Goal: Task Accomplishment & Management: Use online tool/utility

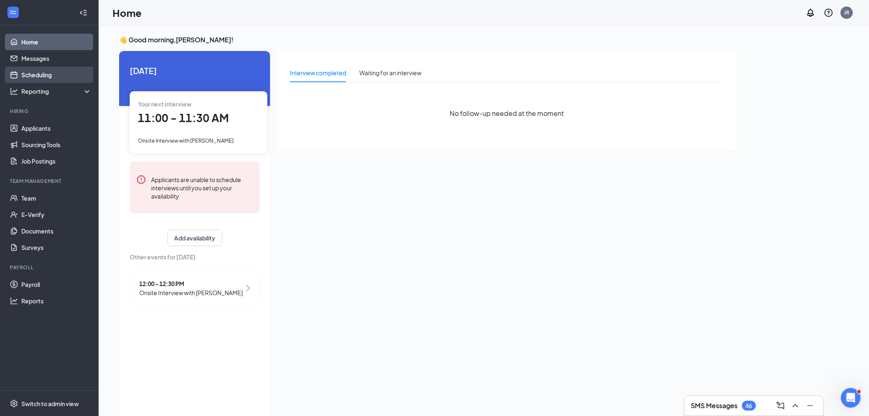
click at [64, 72] on link "Scheduling" at bounding box center [56, 75] width 70 height 16
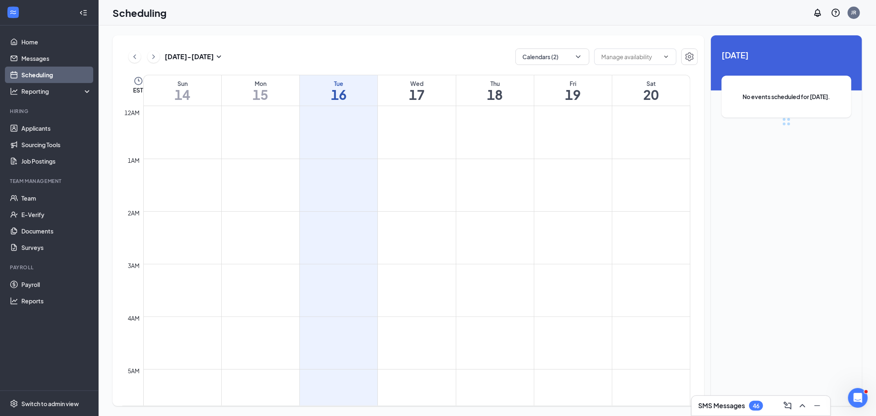
scroll to position [404, 0]
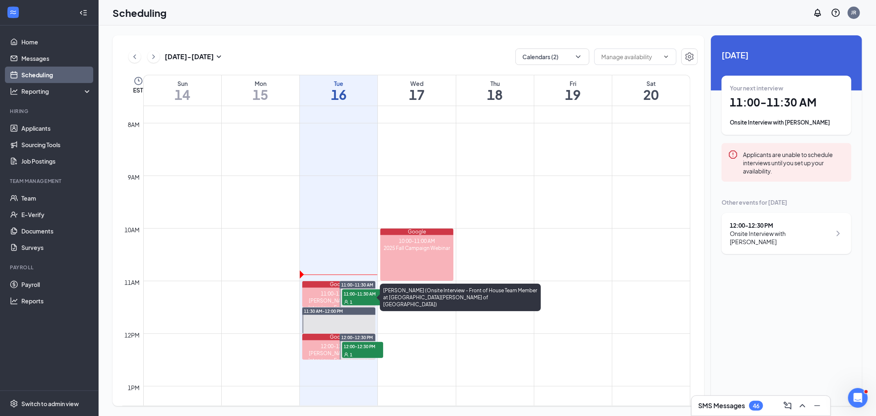
click at [326, 297] on div "[PERSON_NAME] (Onsite Interview - Front of House Team Member at [GEOGRAPHIC_DAT…" at bounding box center [338, 318] width 73 height 42
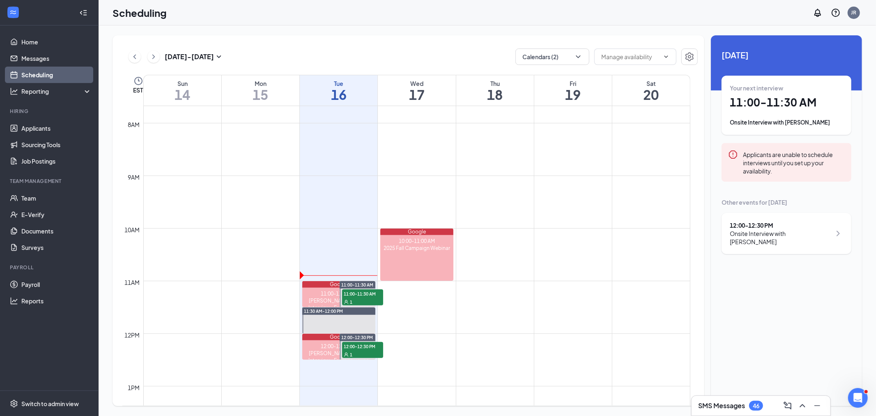
click at [828, 240] on div "12:00 - 12:30 PM Onsite Interview with [PERSON_NAME]" at bounding box center [787, 233] width 130 height 41
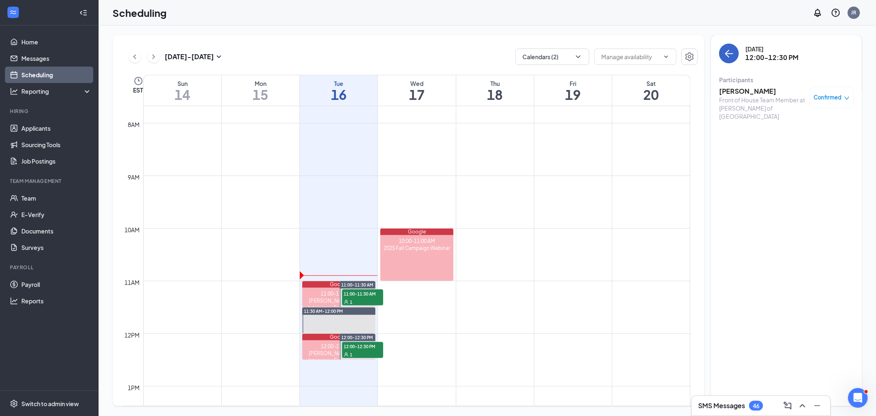
click at [723, 54] on button "back-button" at bounding box center [729, 54] width 20 height 20
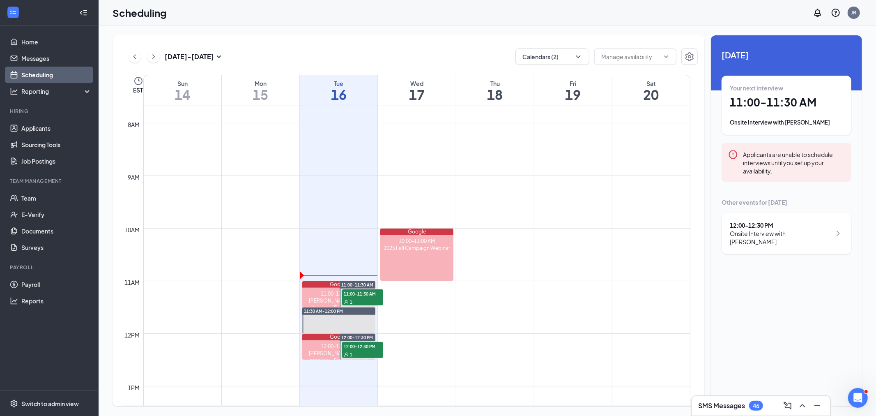
click at [778, 107] on h1 "11:00 - 11:30 AM" at bounding box center [786, 102] width 113 height 14
